Goal: Task Accomplishment & Management: Manage account settings

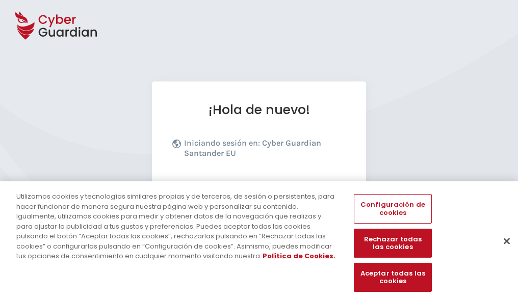
scroll to position [125, 0]
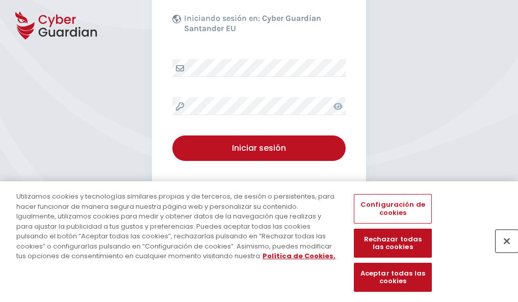
click at [502, 252] on button "Cerrar" at bounding box center [506, 241] width 22 height 22
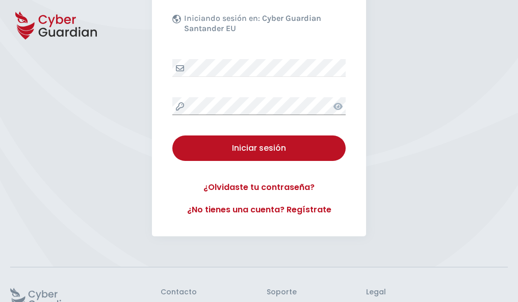
scroll to position [198, 0]
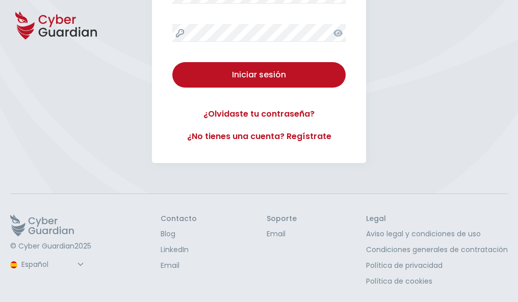
click at [172, 62] on button "Iniciar sesión" at bounding box center [258, 74] width 173 height 25
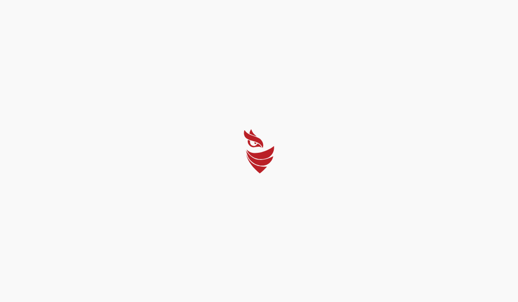
scroll to position [0, 0]
select select "English"
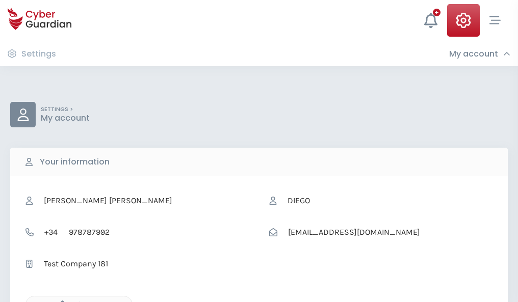
click at [60, 301] on icon "button" at bounding box center [60, 305] width 9 height 9
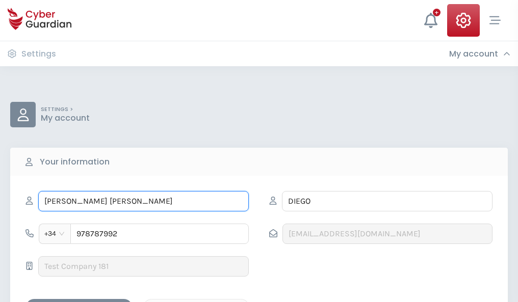
click at [143, 201] on input "MARÍA JOSÉ" at bounding box center [143, 201] width 210 height 20
type input "M"
type input "Diego"
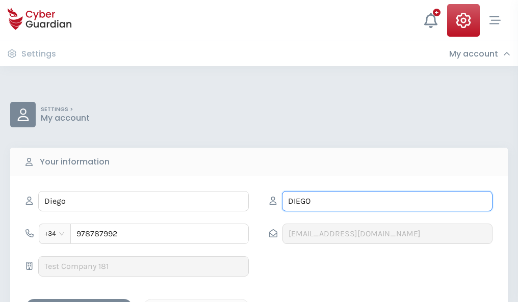
click at [387, 201] on input "DIEGO" at bounding box center [387, 201] width 210 height 20
type input "D"
type input "Ocaña"
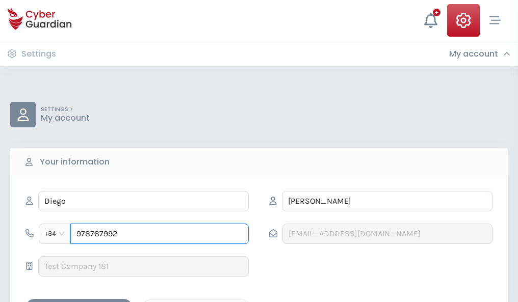
click at [160, 234] on input "978787992" at bounding box center [159, 234] width 178 height 20
type input "9"
type input "972468865"
click at [79, 302] on div "Save changes" at bounding box center [79, 308] width 92 height 13
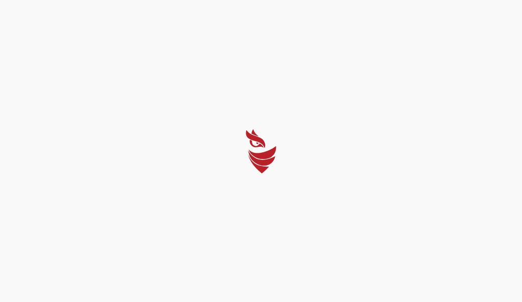
select select "English"
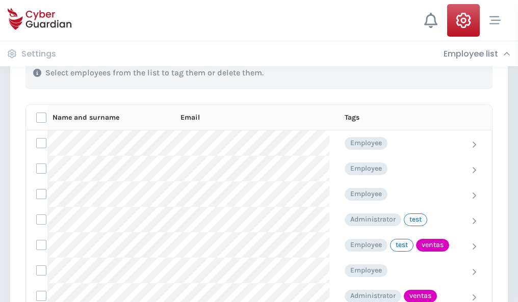
scroll to position [462, 0]
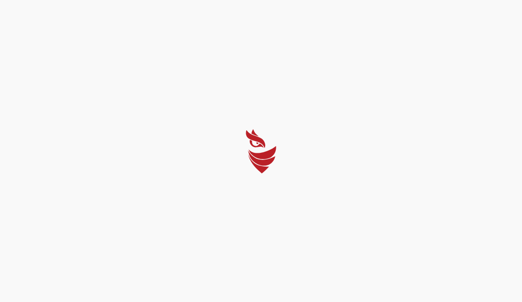
select select "English"
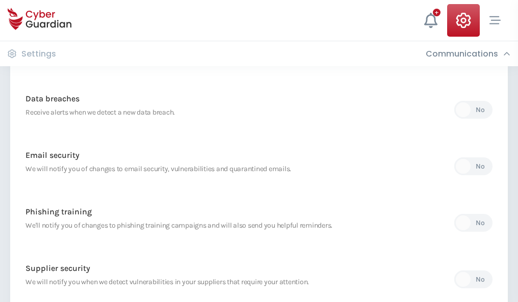
scroll to position [537, 0]
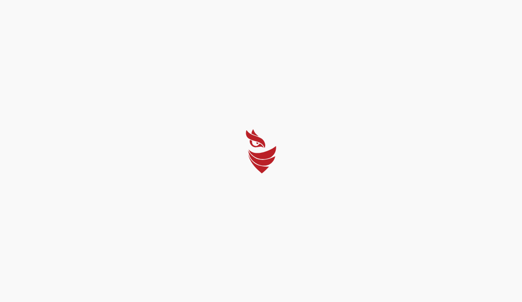
select select "English"
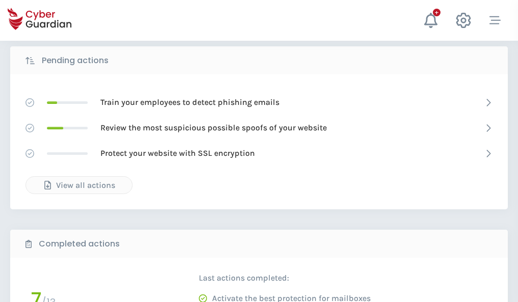
scroll to position [564, 0]
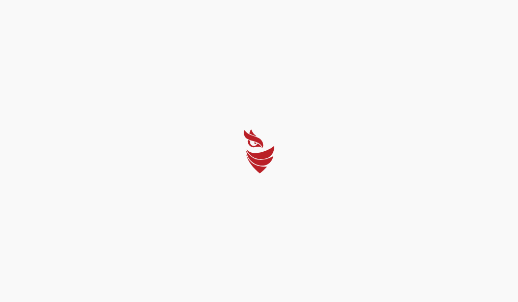
select select "English"
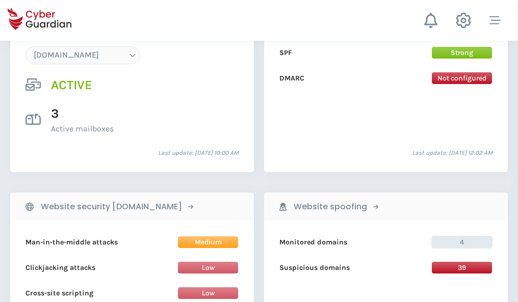
scroll to position [1086, 0]
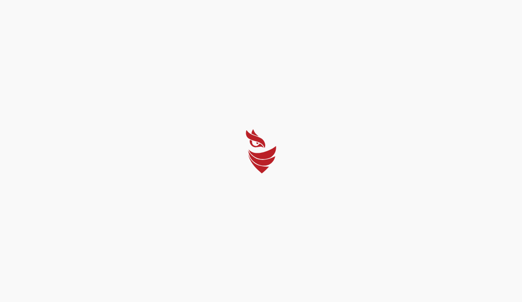
select select "English"
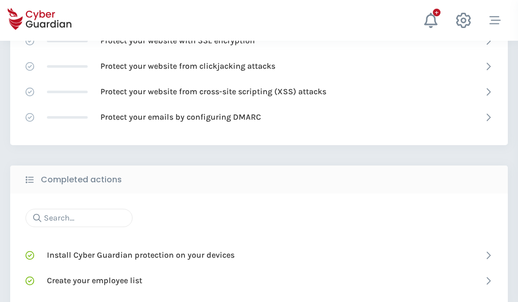
scroll to position [679, 0]
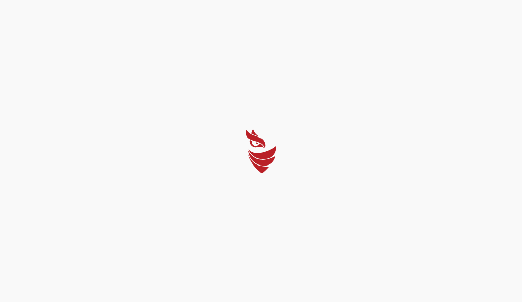
select select "English"
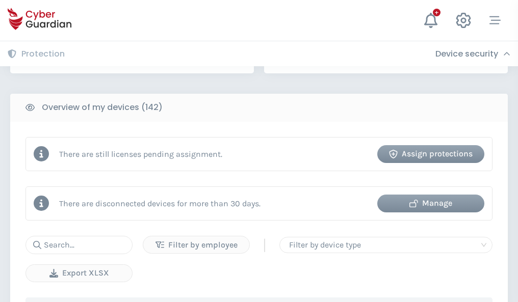
scroll to position [988, 0]
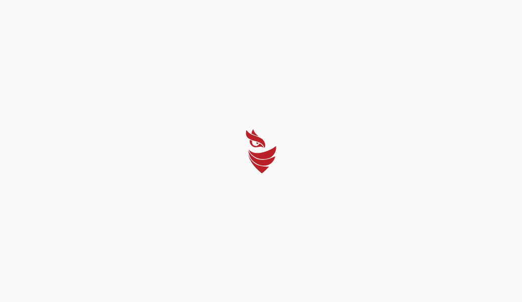
select select "English"
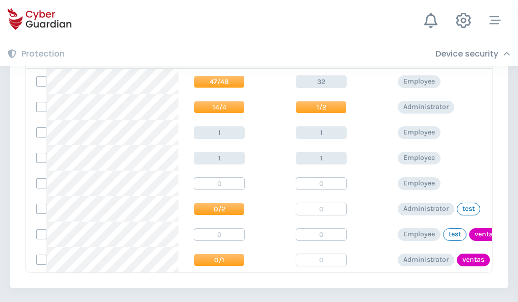
scroll to position [473, 0]
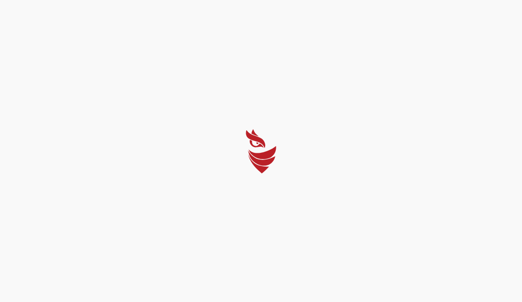
select select "English"
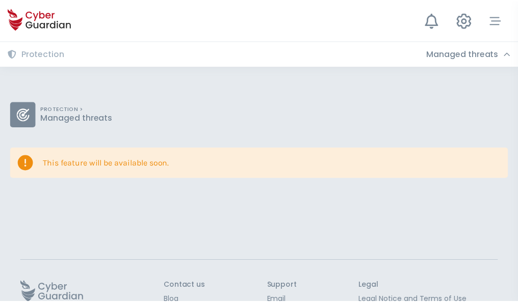
scroll to position [66, 0]
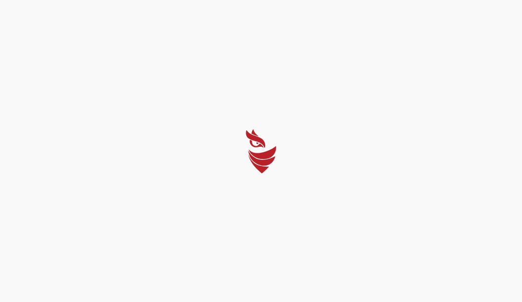
select select "English"
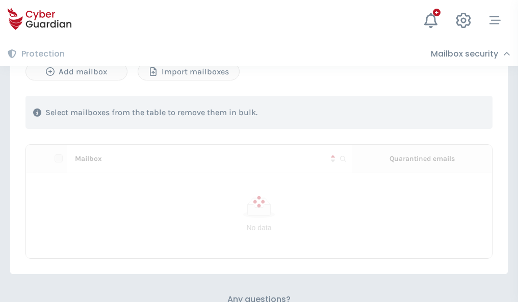
scroll to position [436, 0]
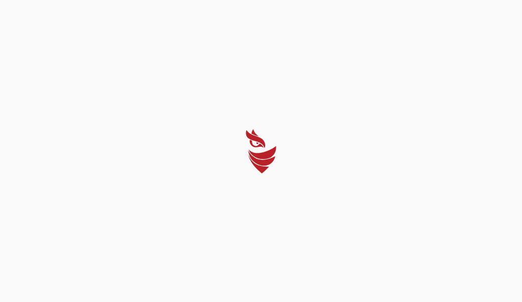
select select "English"
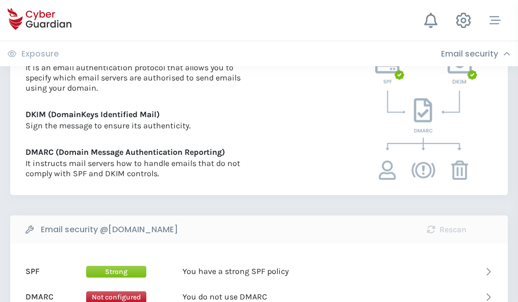
scroll to position [548, 0]
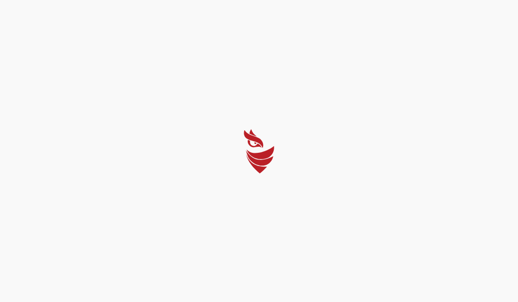
select select "English"
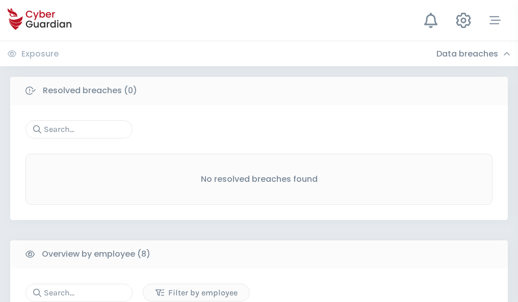
scroll to position [868, 0]
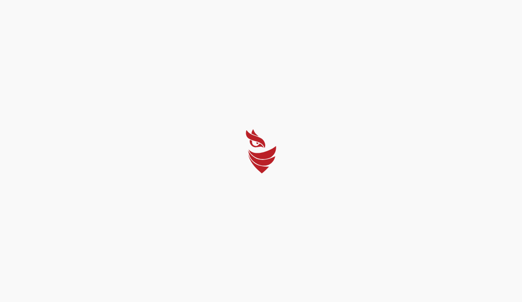
select select "English"
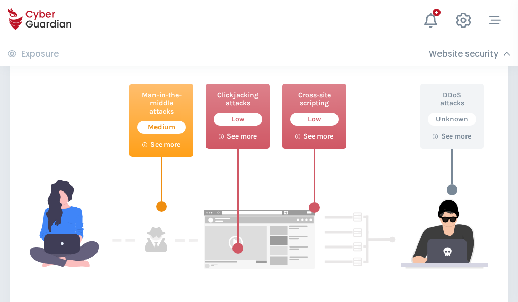
scroll to position [555, 0]
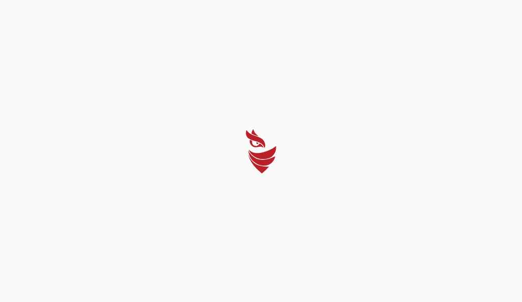
select select "English"
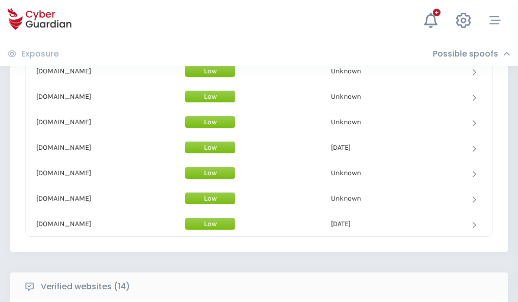
scroll to position [994, 0]
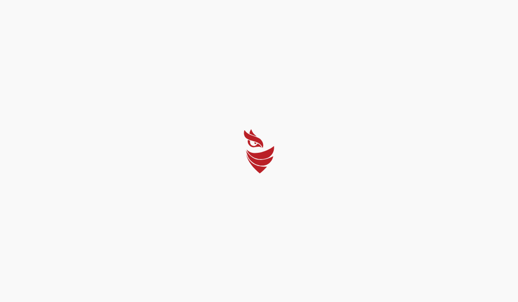
select select "English"
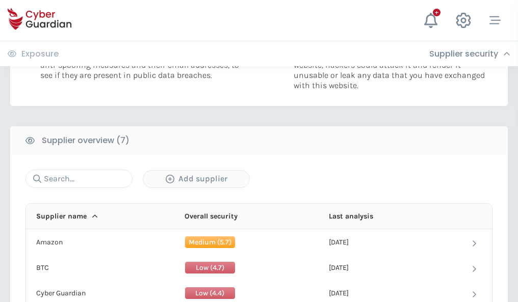
scroll to position [660, 0]
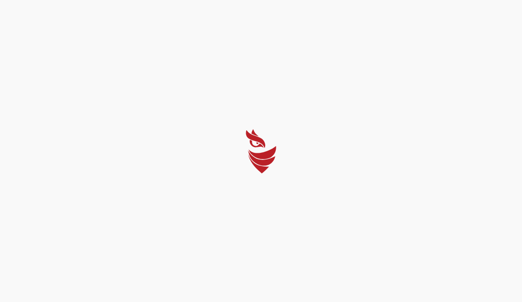
select select "English"
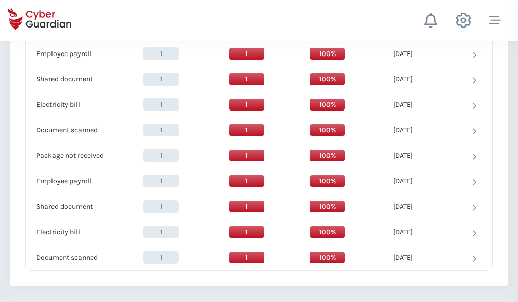
scroll to position [1044, 0]
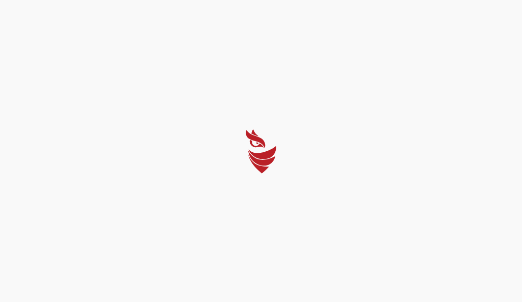
select select "English"
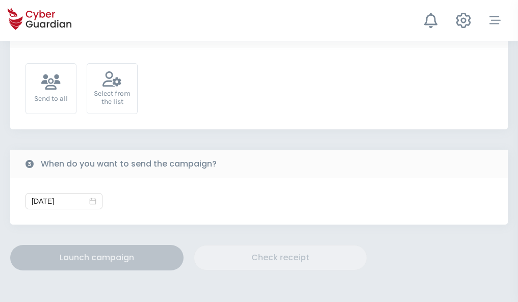
scroll to position [373, 0]
